Goal: Task Accomplishment & Management: Complete application form

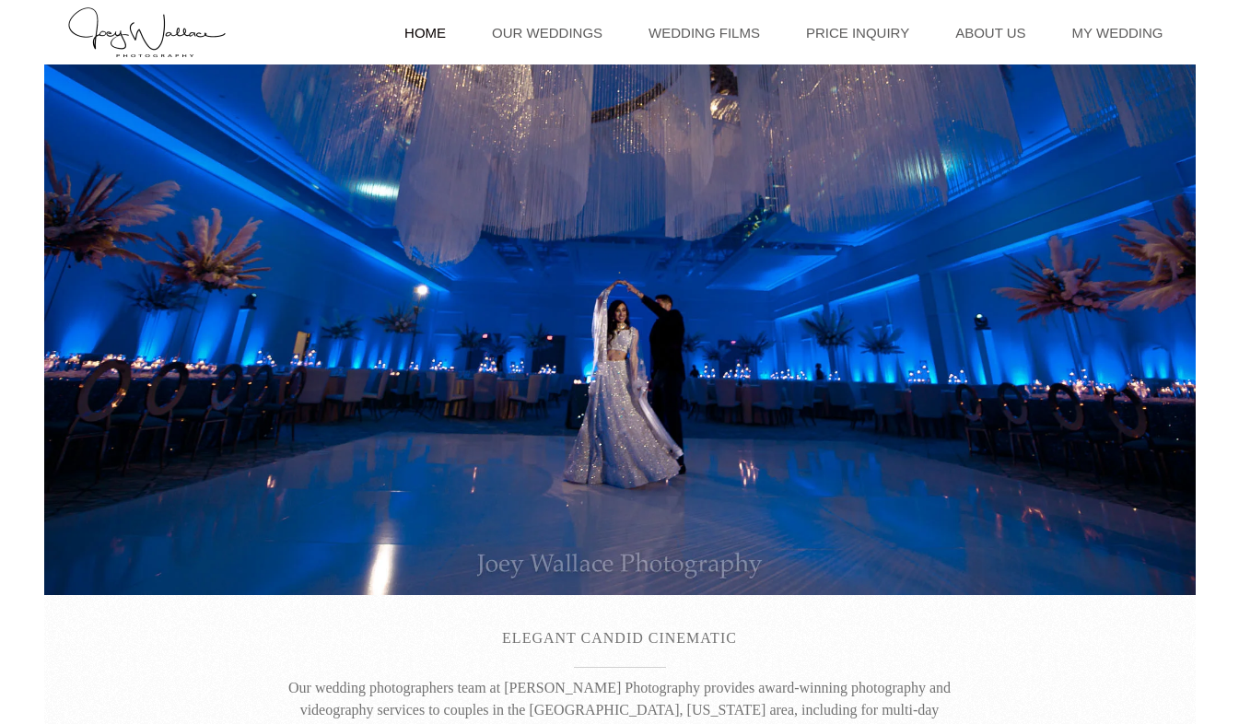
click at [847, 41] on link "Price Inquiry" at bounding box center [858, 32] width 122 height 64
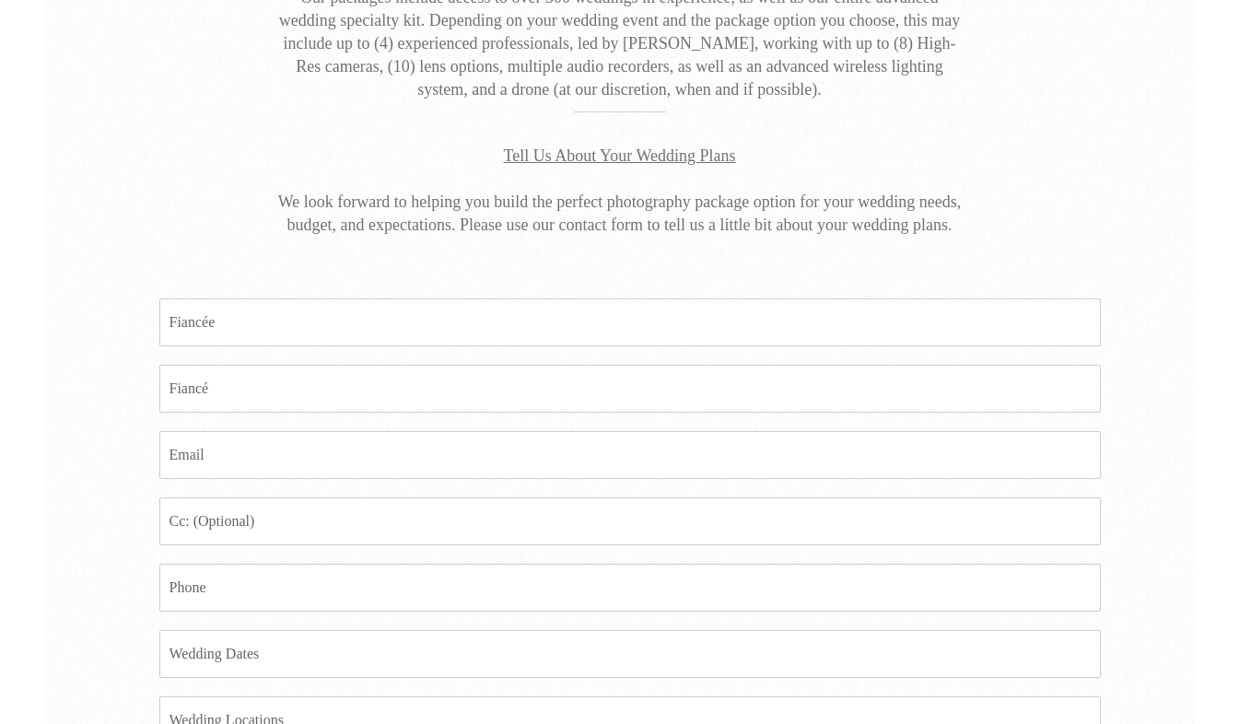
scroll to position [404, 0]
click at [739, 332] on input "Fiancee *" at bounding box center [629, 323] width 941 height 48
